Goal: Ask a question

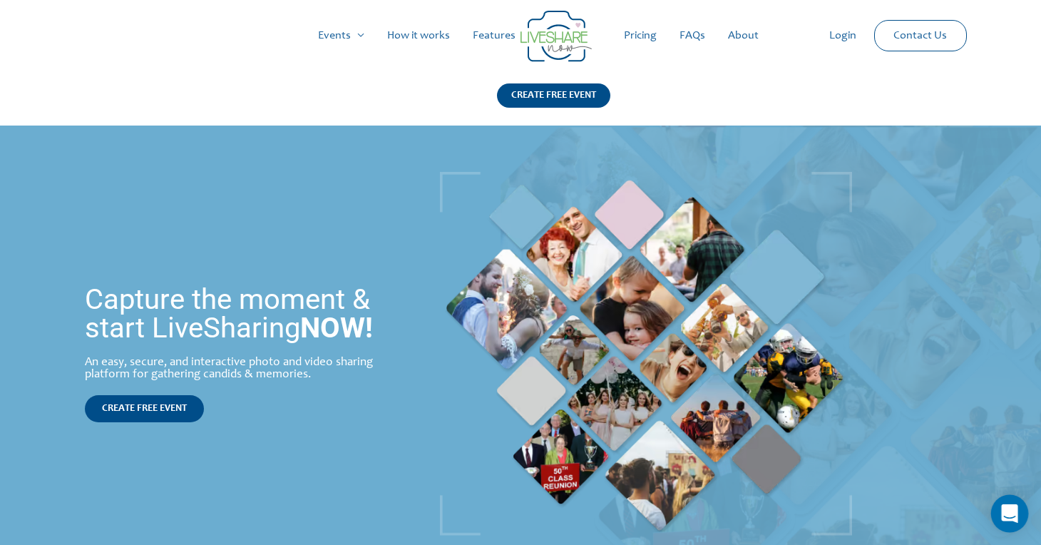
click at [1008, 511] on icon "Open Intercom Messenger" at bounding box center [1010, 513] width 16 height 19
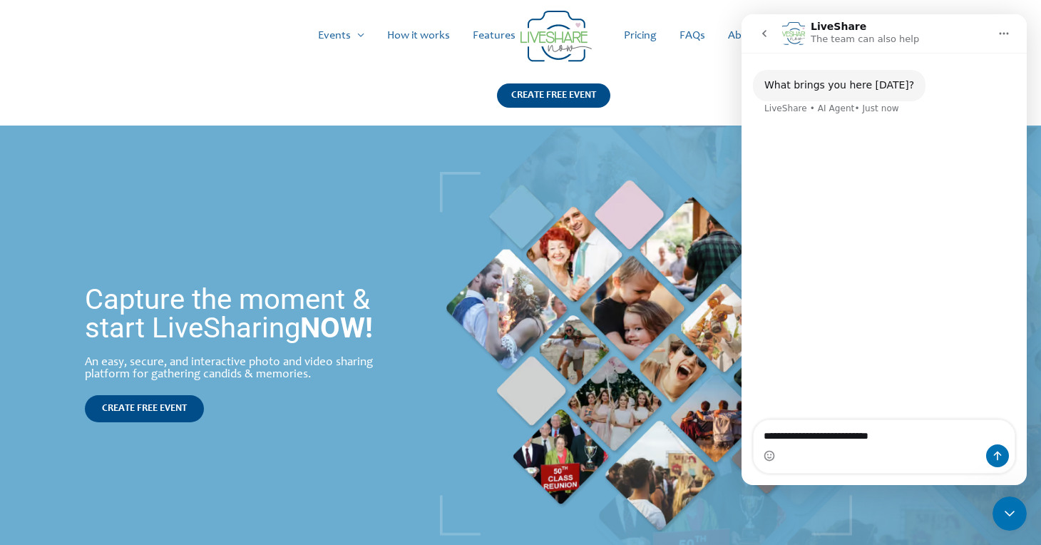
type textarea "**********"
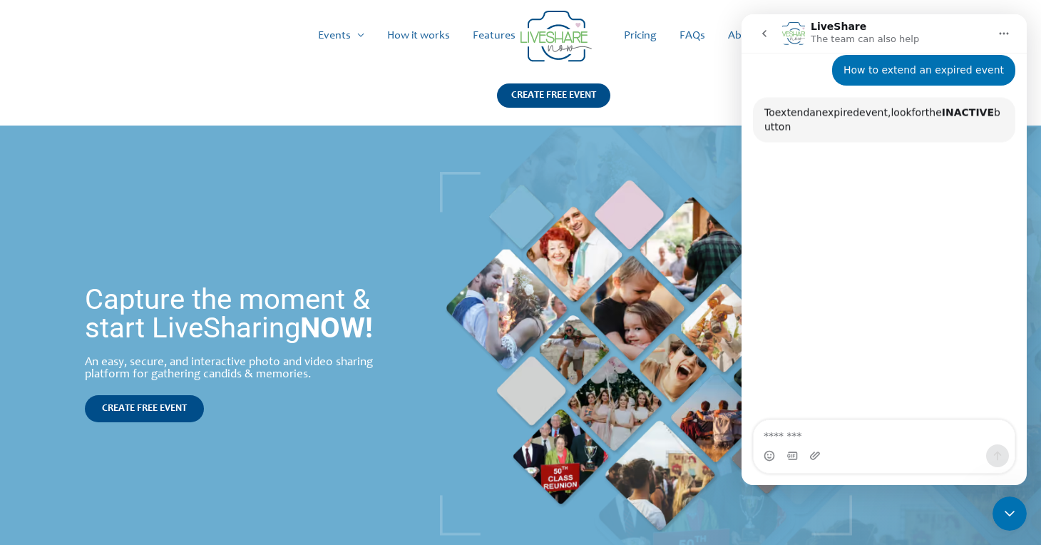
scroll to position [63, 0]
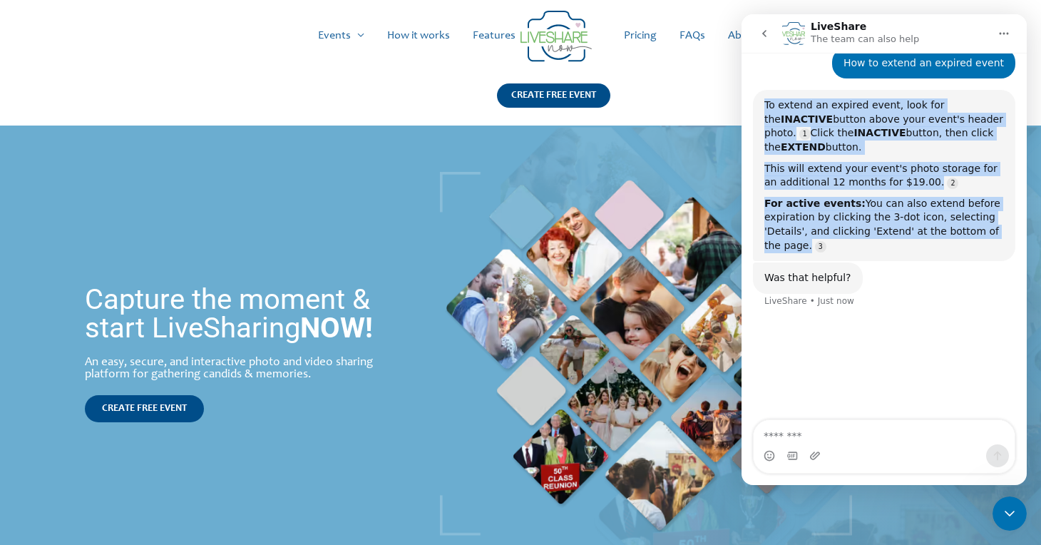
drag, startPoint x: 765, startPoint y: 102, endPoint x: 829, endPoint y: 242, distance: 153.6
click at [829, 242] on div "To extend an expired event, look for the INACTIVE button above your event's hea…" at bounding box center [885, 175] width 240 height 154
copy div "To extend an expired event, look for the INACTIVE button above your event's hea…"
click at [835, 147] on div "To extend an expired event, look for the INACTIVE button above your event's hea…" at bounding box center [885, 126] width 240 height 56
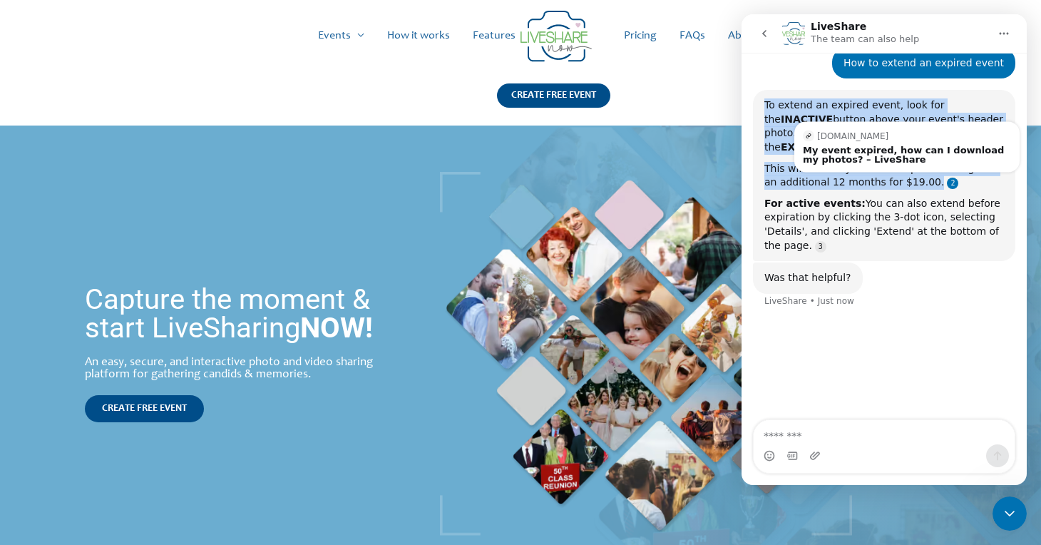
drag, startPoint x: 766, startPoint y: 104, endPoint x: 909, endPoint y: 183, distance: 163.8
click at [909, 183] on div "To extend an expired event, look for the INACTIVE button above your event's hea…" at bounding box center [885, 175] width 240 height 154
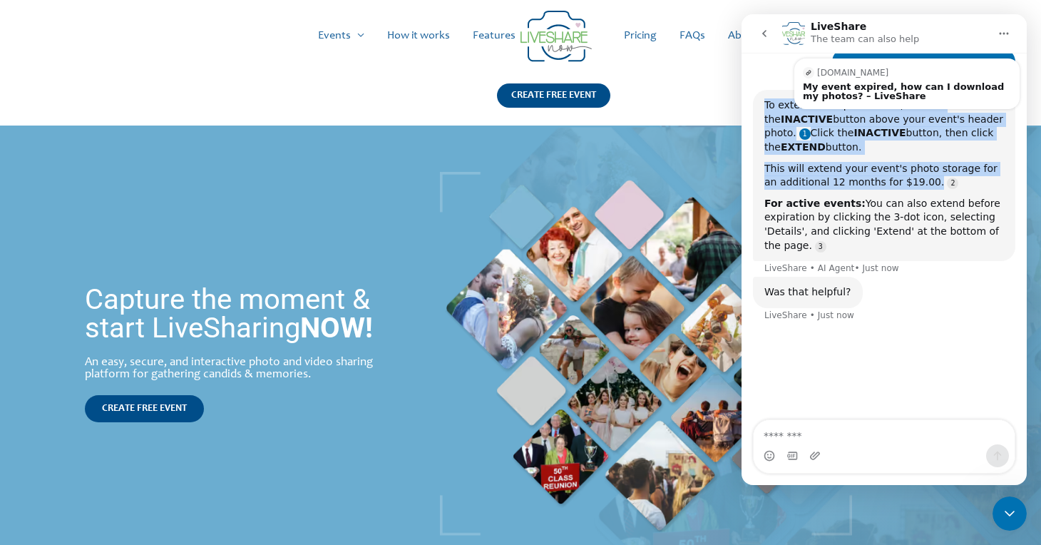
click at [811, 128] on link "Source reference 134618121:" at bounding box center [805, 133] width 11 height 11
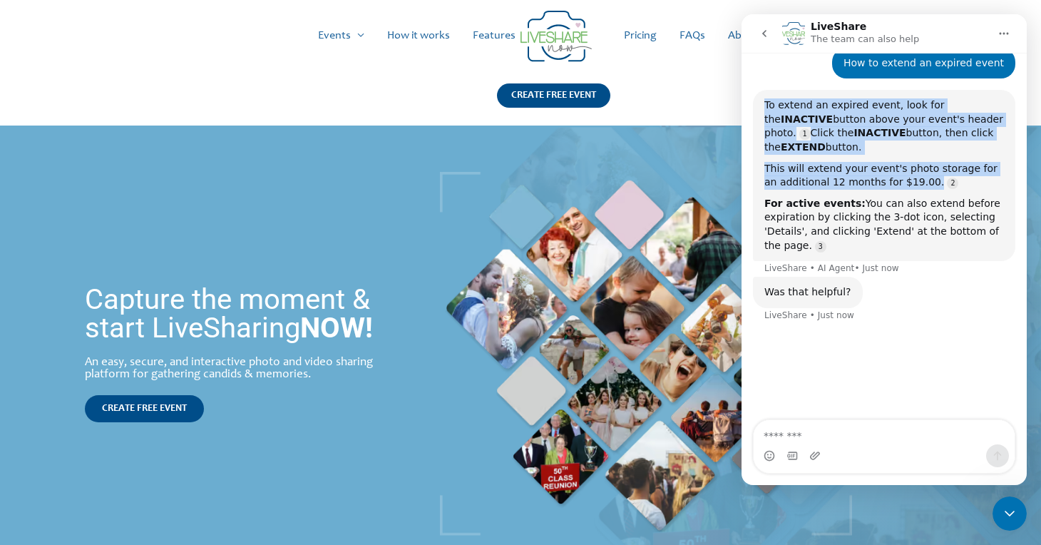
copy div "To extend an expired event, look for the INACTIVE button above your event's hea…"
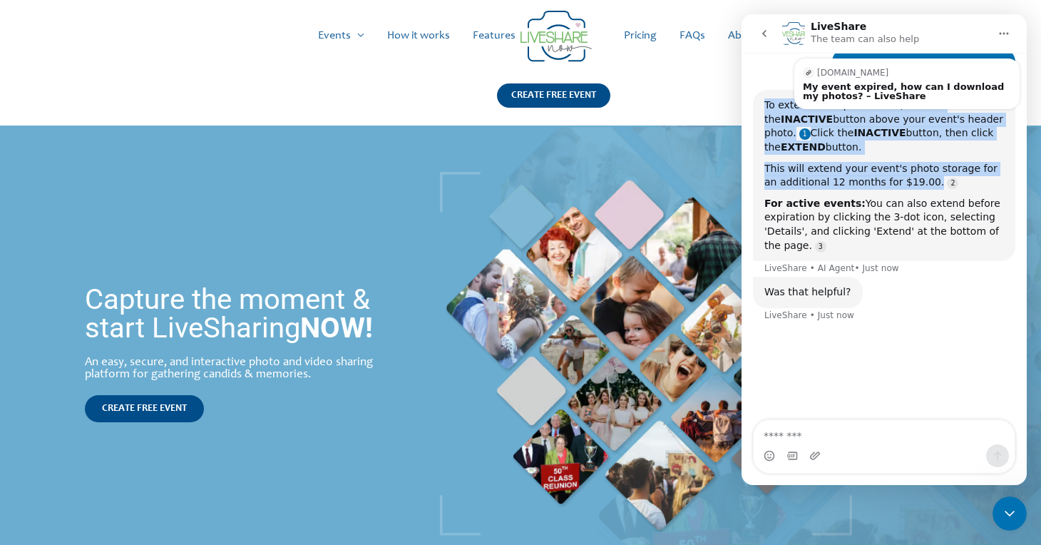
click at [811, 128] on link "Source reference 134618121:" at bounding box center [805, 133] width 11 height 11
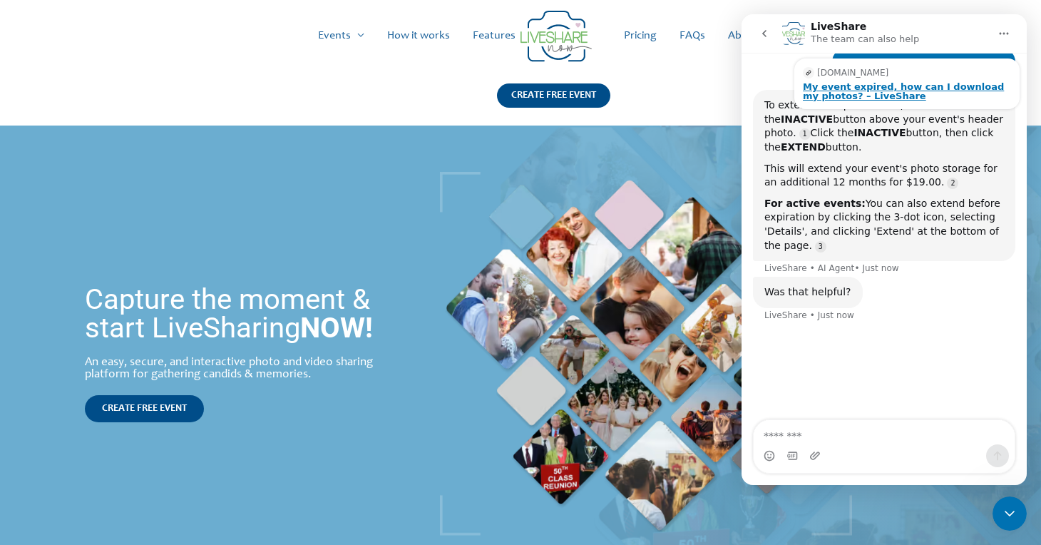
click at [873, 89] on div "My event expired, how can I download my photos? – LiveShare" at bounding box center [907, 91] width 208 height 19
